Goal: Learn about a topic

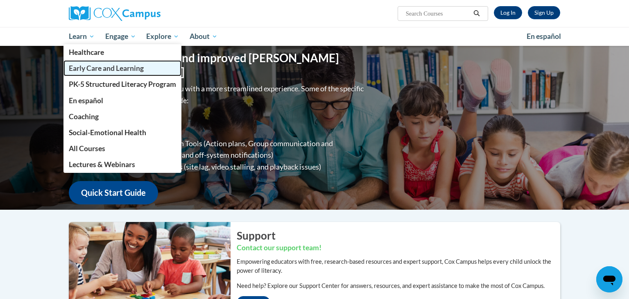
click at [82, 69] on span "Early Care and Learning" at bounding box center [106, 68] width 75 height 9
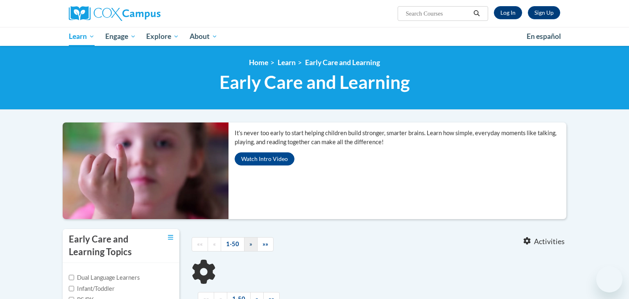
scroll to position [97, 0]
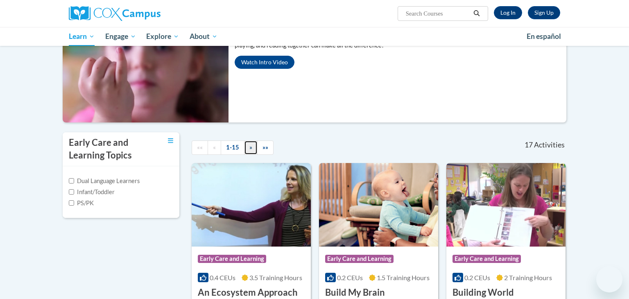
click at [250, 149] on span "»" at bounding box center [251, 147] width 3 height 7
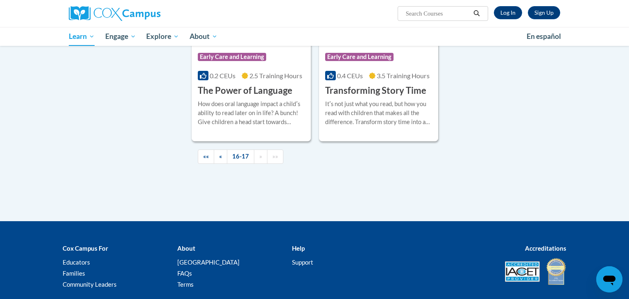
scroll to position [299, 0]
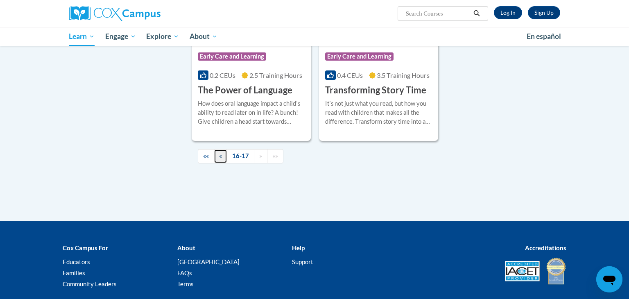
click at [221, 159] on span "«" at bounding box center [220, 155] width 3 height 7
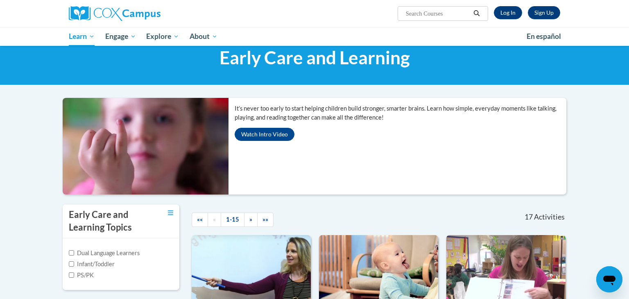
scroll to position [0, 0]
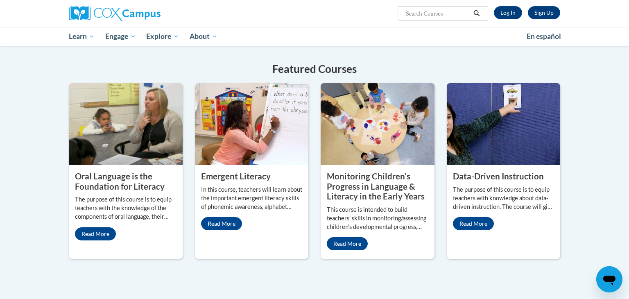
scroll to position [280, 0]
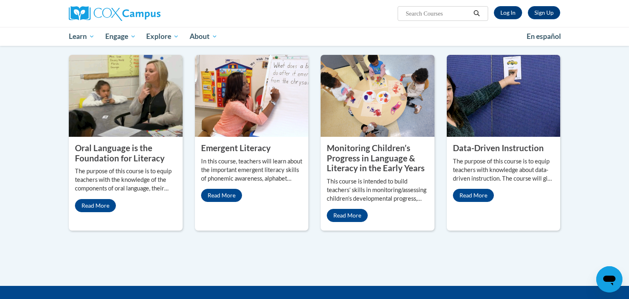
scroll to position [313, 0]
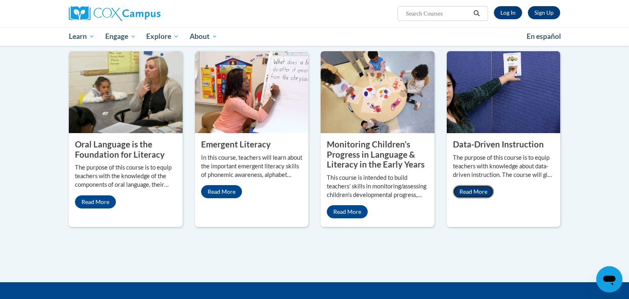
click at [466, 190] on link "Read More" at bounding box center [473, 191] width 41 height 13
